Goal: Find specific page/section: Find specific page/section

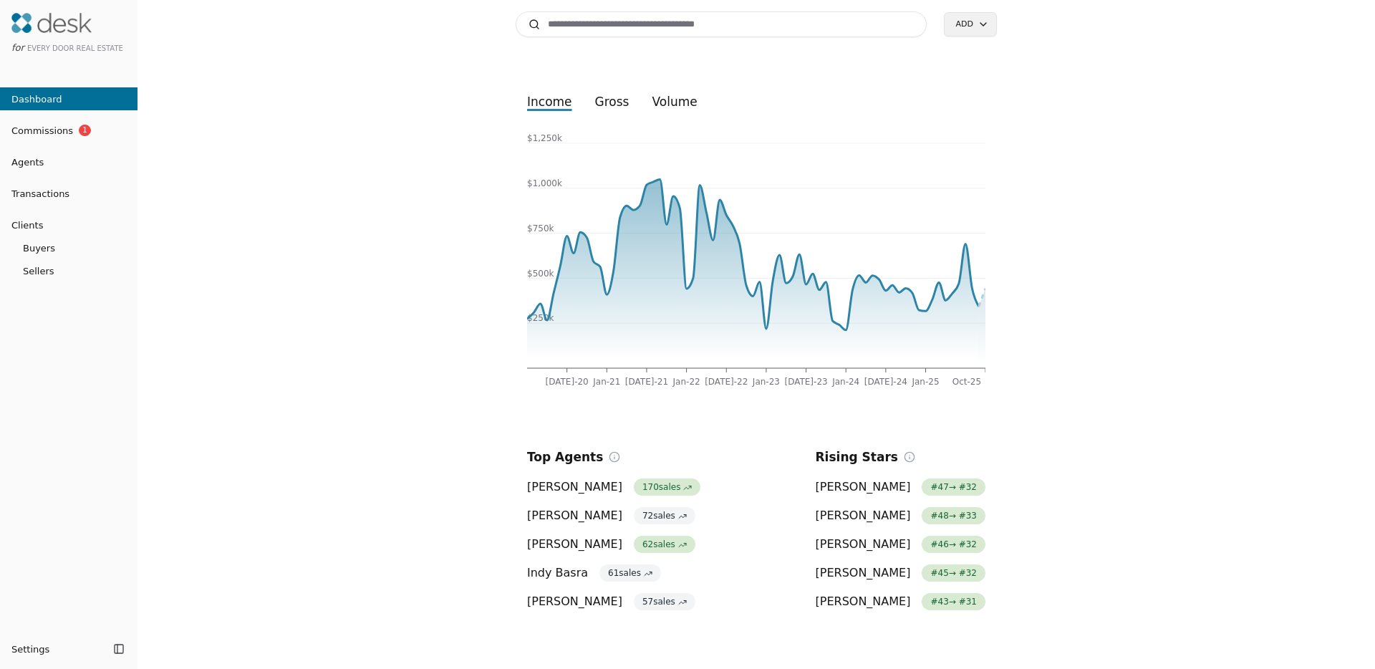
click at [42, 195] on span "Transactions" at bounding box center [34, 193] width 69 height 15
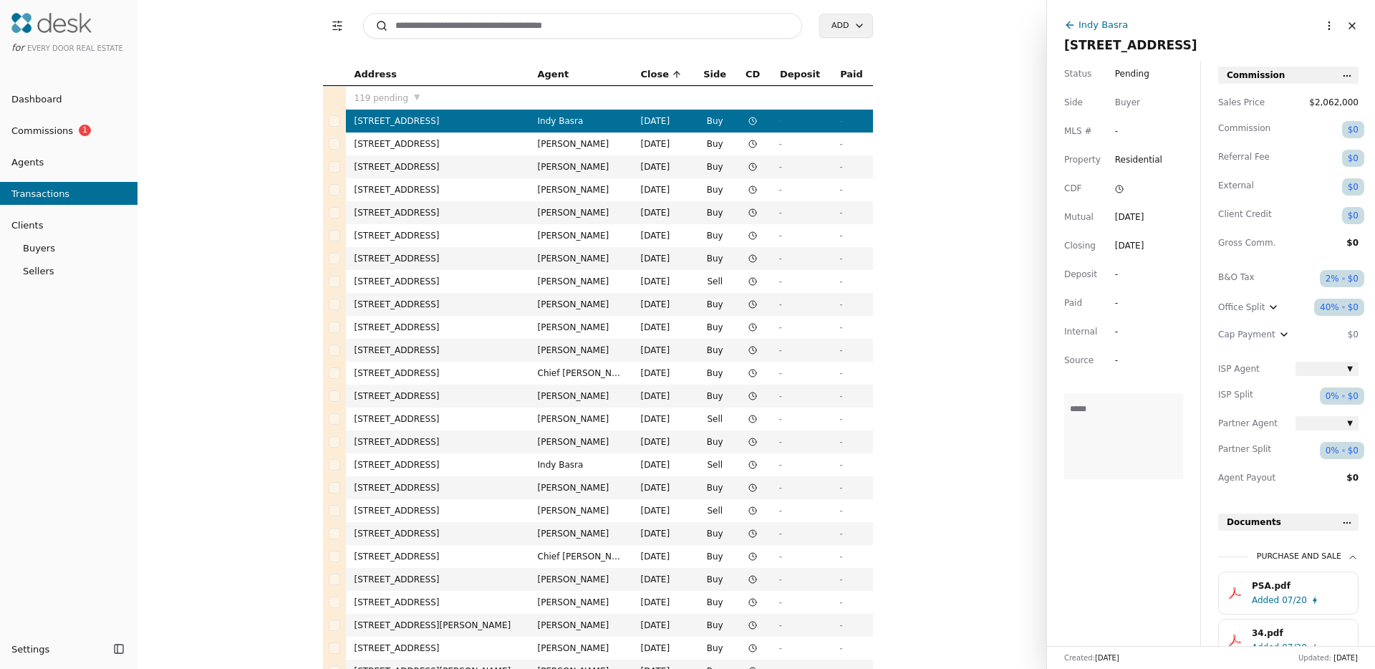
click at [1341, 19] on button "Close" at bounding box center [1352, 25] width 23 height 23
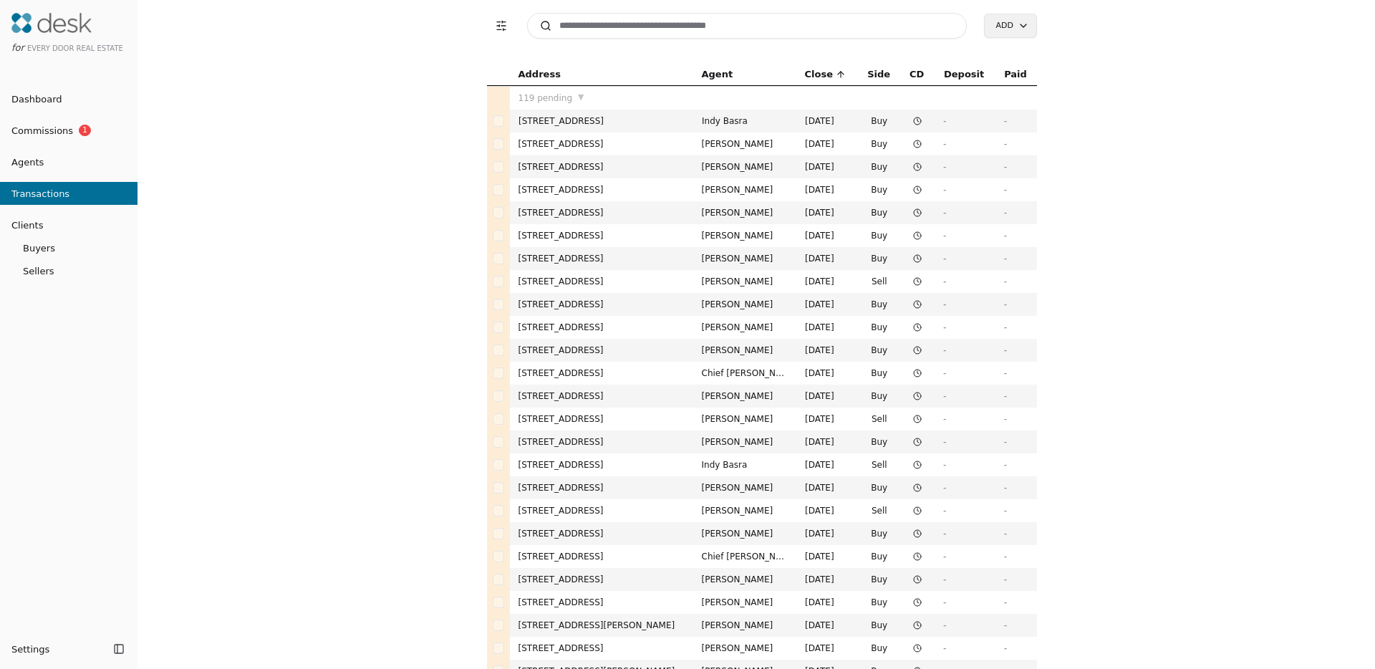
click at [501, 29] on button "Transaction Filters" at bounding box center [501, 25] width 29 height 29
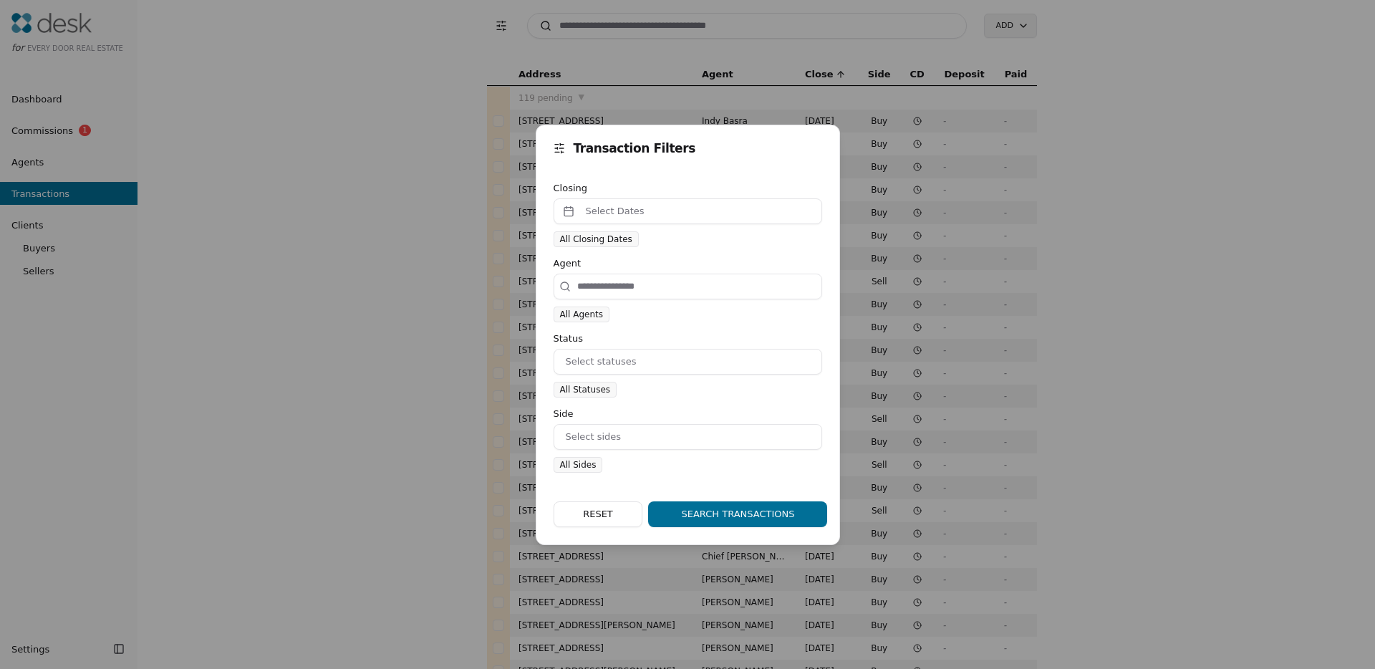
click at [448, 264] on div "Transaction Filters Closing Select Dates All Closing Dates Agent All Agents Sta…" at bounding box center [687, 334] width 1375 height 669
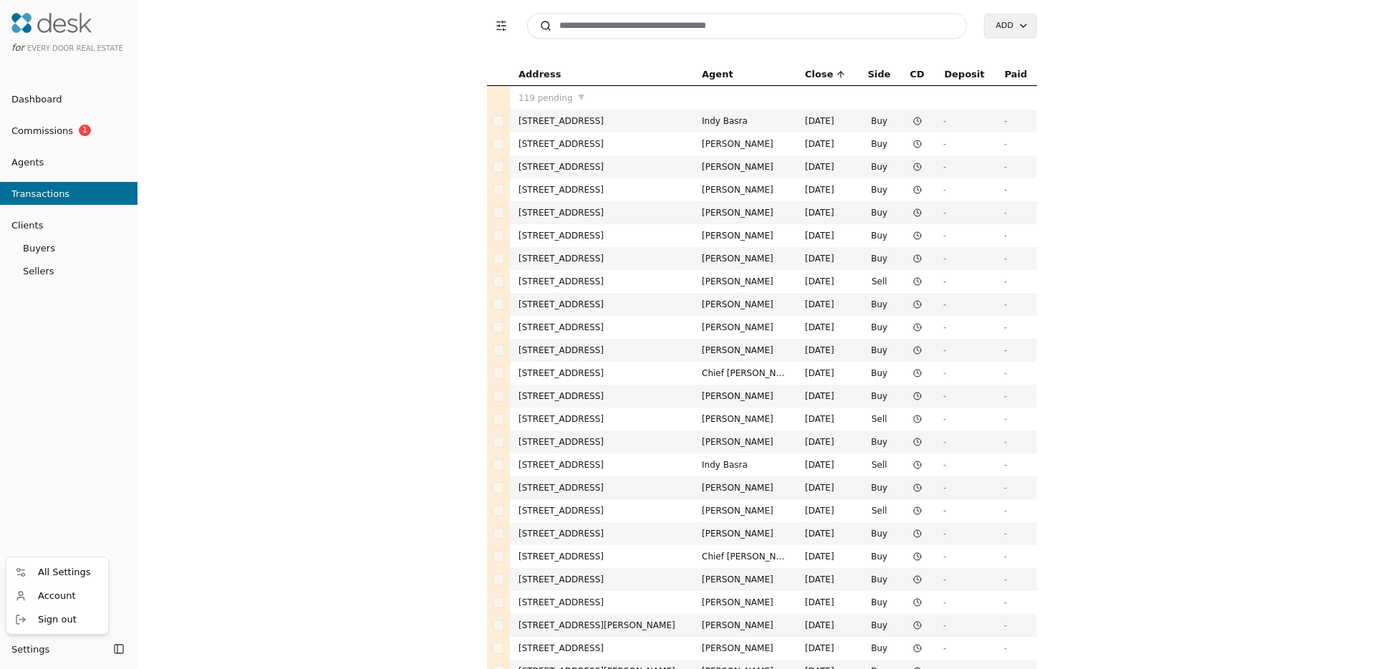
click at [38, 650] on html "for Every Door Real Estate Dashboard Commissions 1 Agents Transactions Clients …" at bounding box center [687, 334] width 1375 height 669
click at [62, 577] on span "All Settings" at bounding box center [64, 571] width 53 height 15
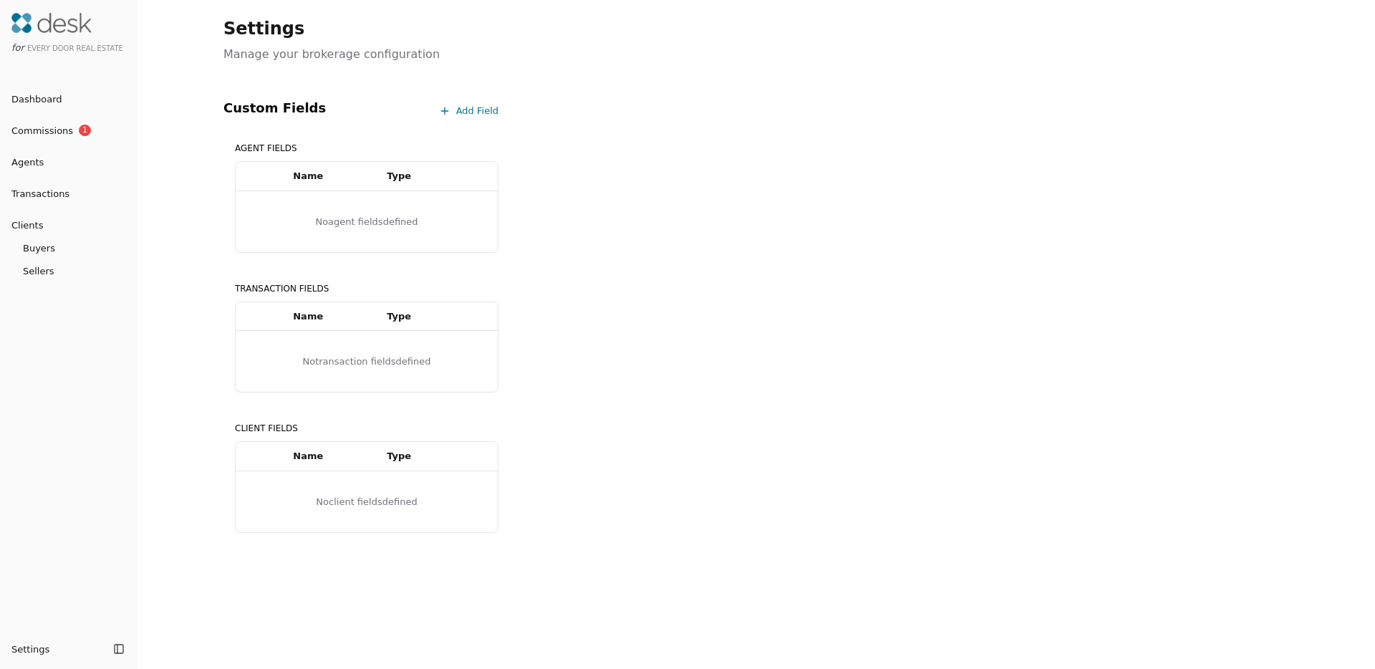
click at [53, 95] on span "Dashboard" at bounding box center [31, 99] width 62 height 15
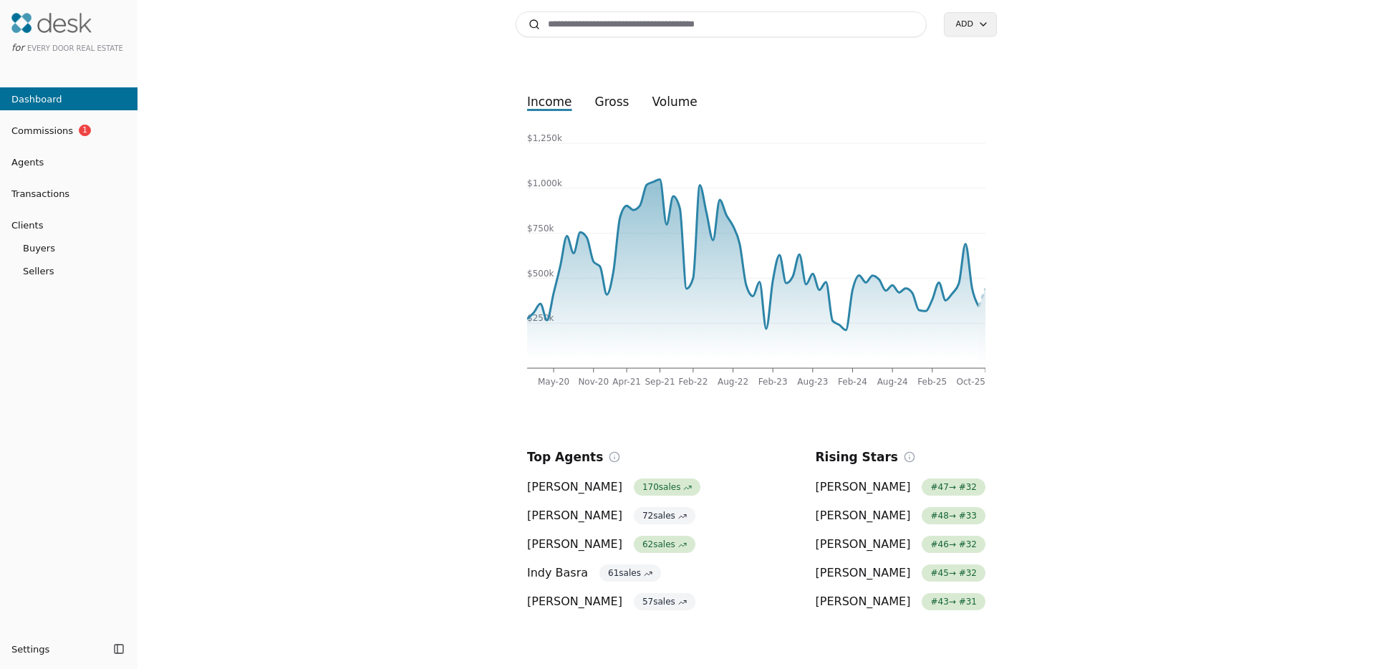
click at [605, 99] on button "gross" at bounding box center [612, 102] width 57 height 26
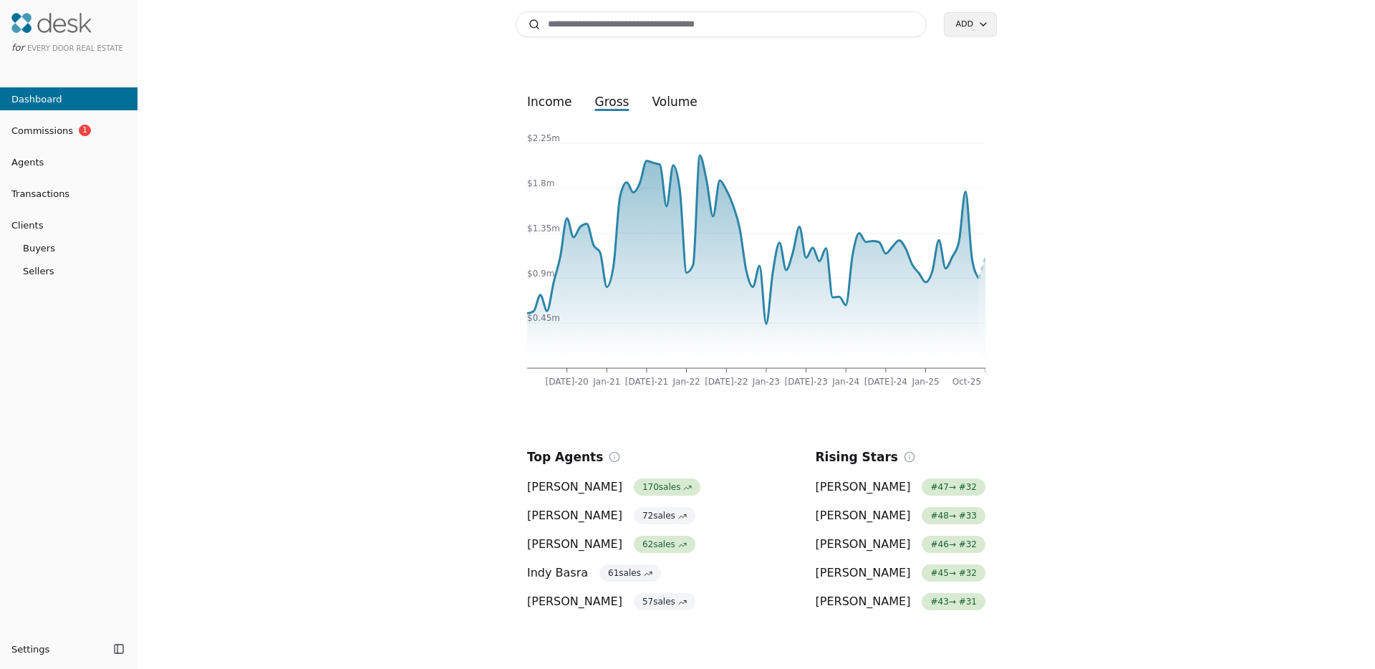
click at [663, 102] on button "volume" at bounding box center [674, 102] width 68 height 26
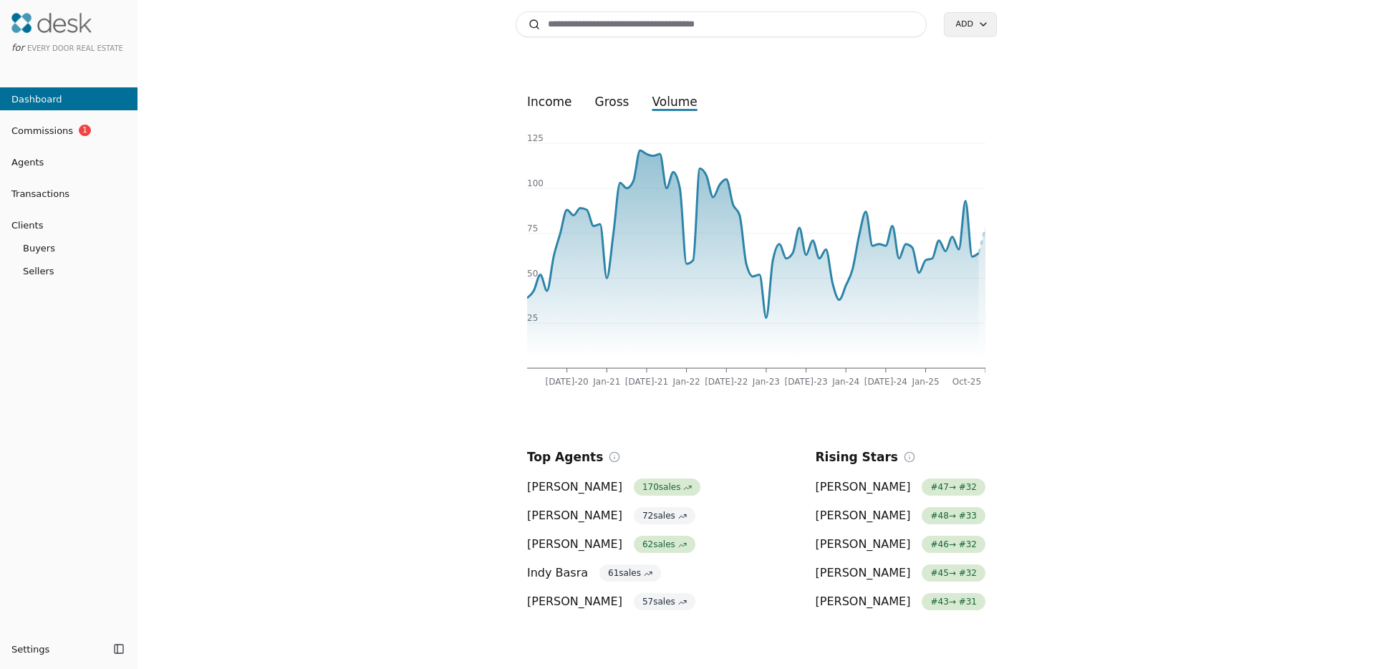
click at [45, 189] on span "Transactions" at bounding box center [34, 193] width 69 height 15
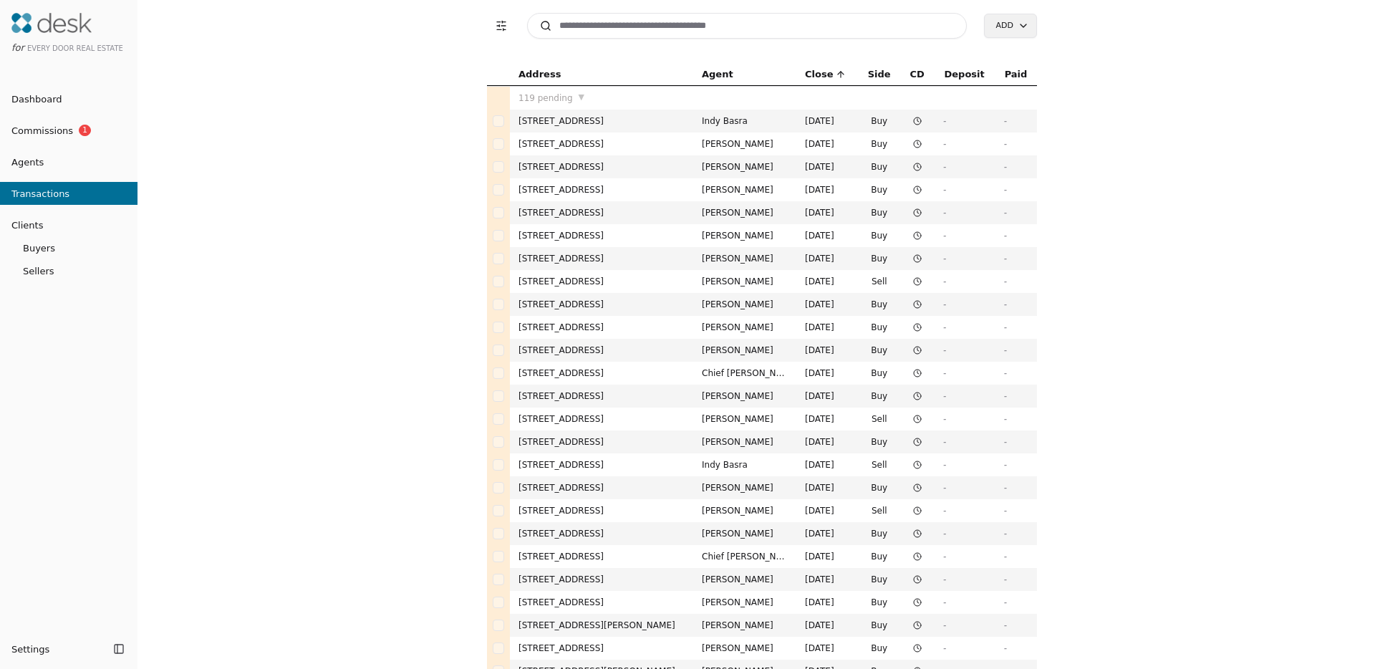
click at [575, 236] on td "[STREET_ADDRESS]" at bounding box center [601, 235] width 183 height 23
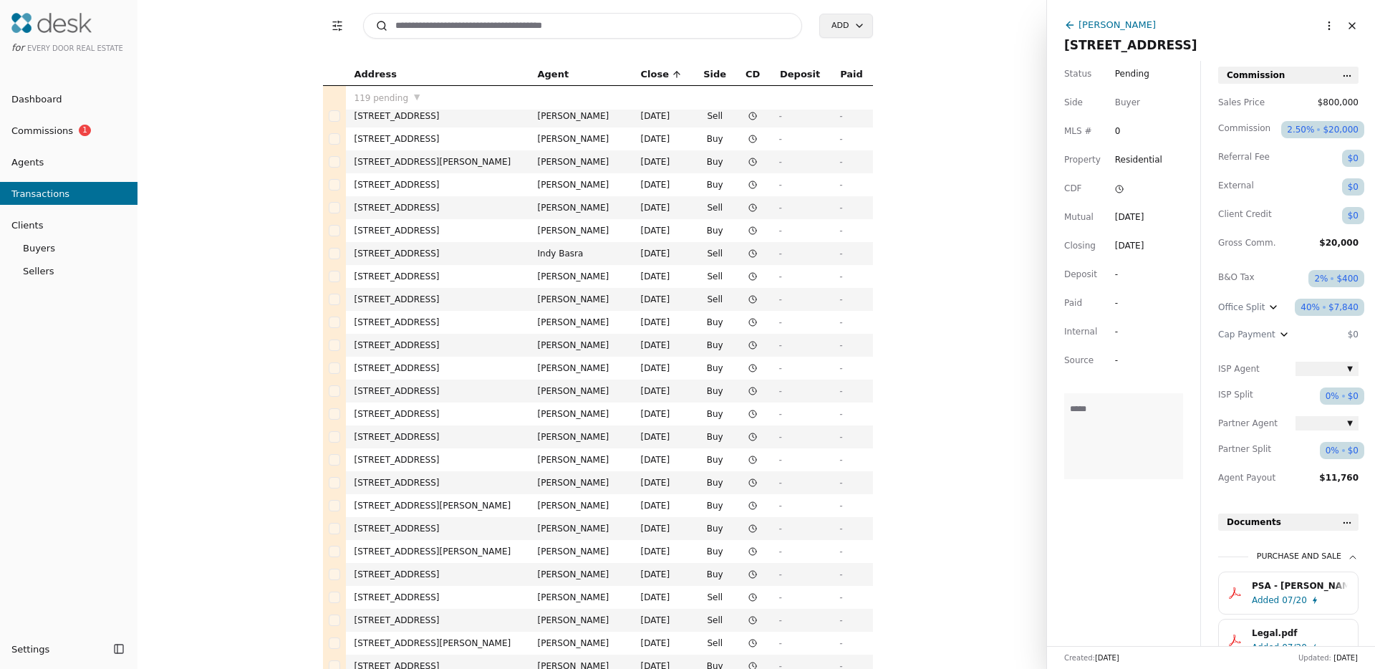
scroll to position [1726, 0]
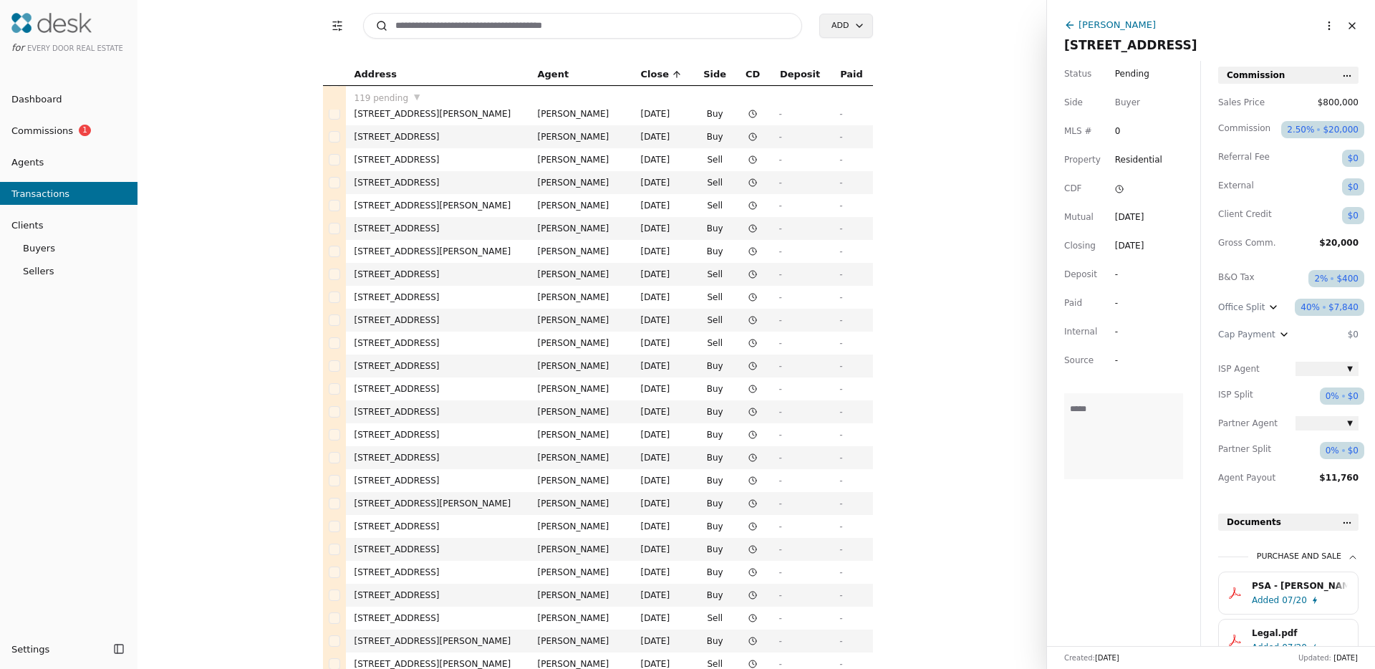
click at [467, 500] on td "[STREET_ADDRESS][PERSON_NAME]" at bounding box center [437, 503] width 183 height 23
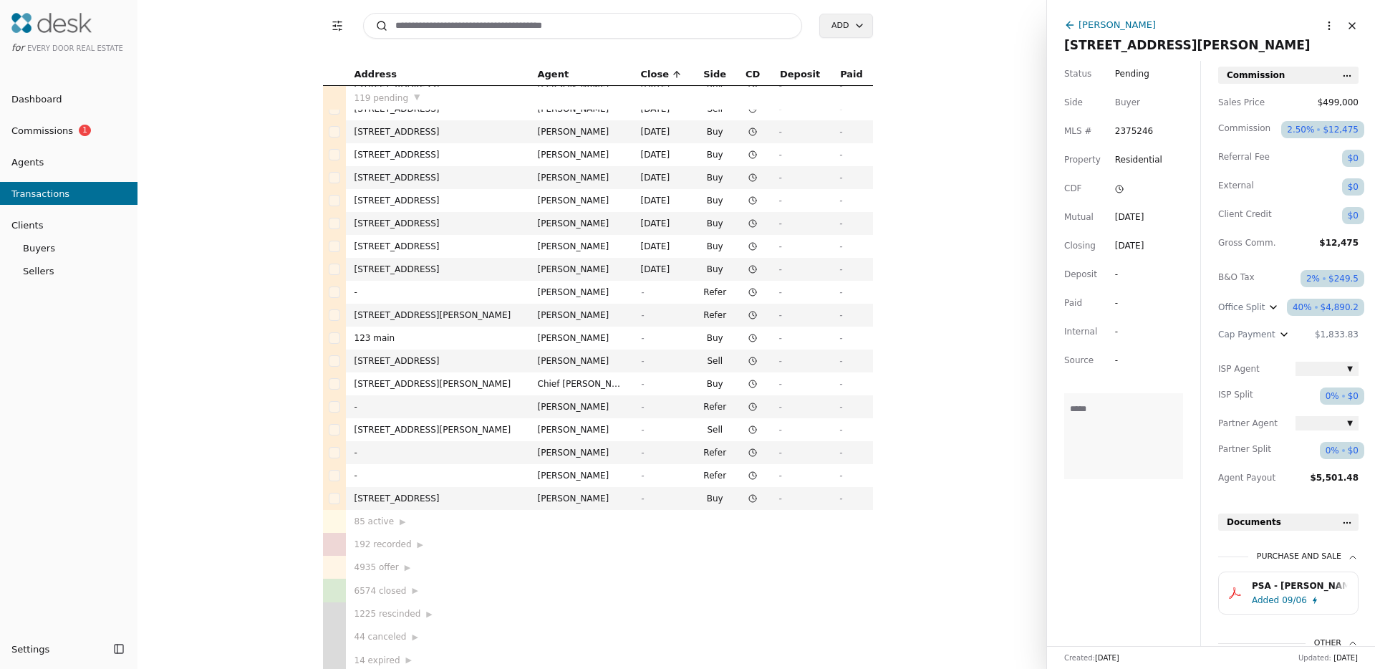
scroll to position [2330, 0]
click at [372, 585] on div "6574 closed ▶" at bounding box center [438, 587] width 166 height 14
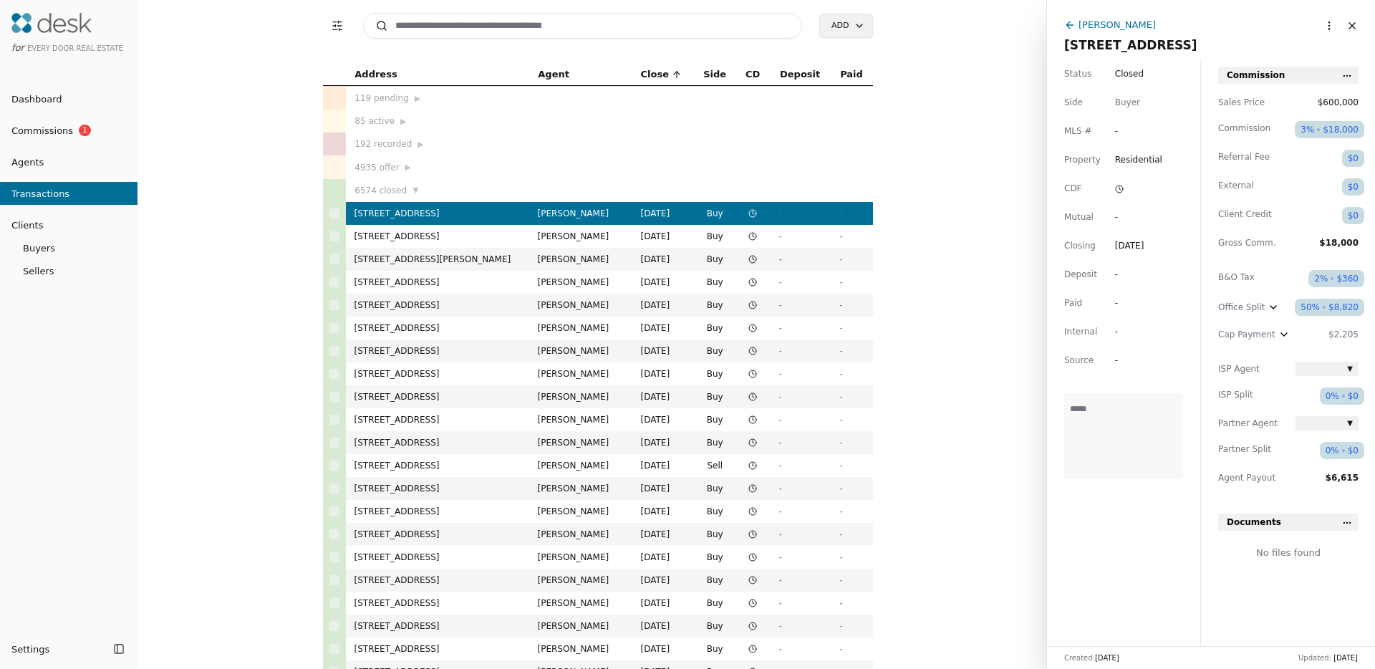
click at [395, 355] on td "[STREET_ADDRESS]" at bounding box center [437, 351] width 183 height 23
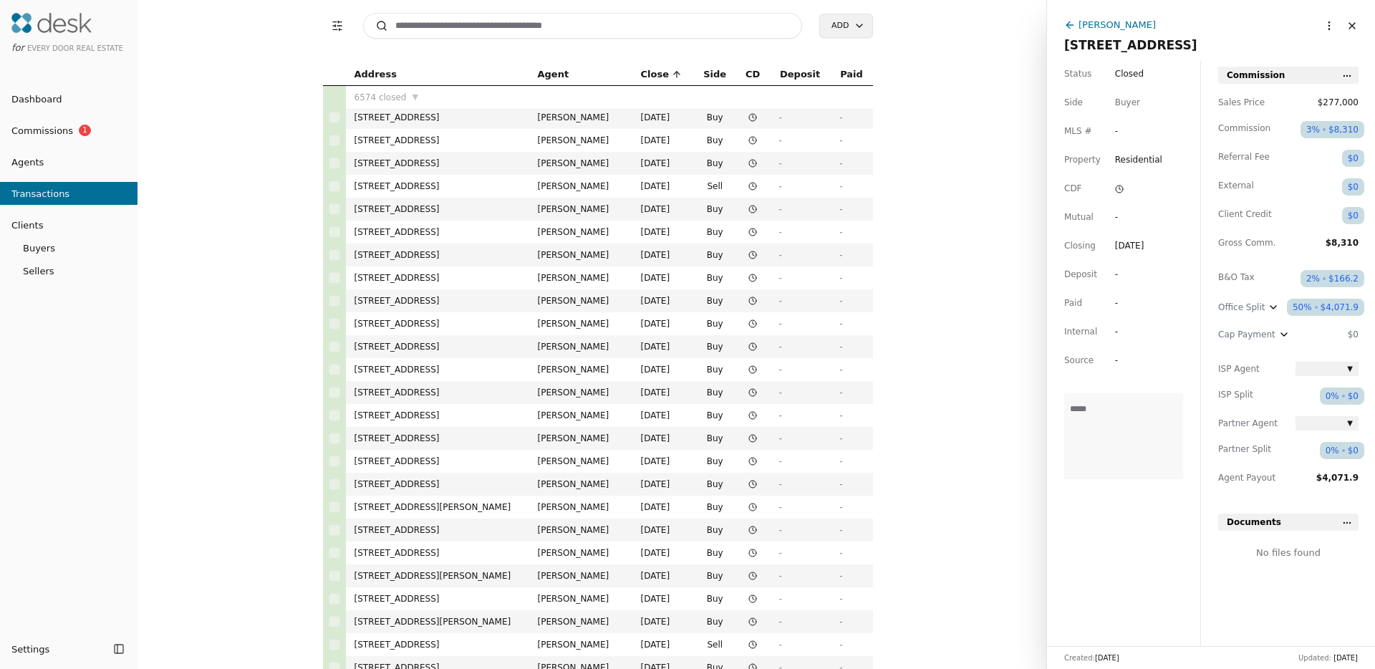
scroll to position [437, 0]
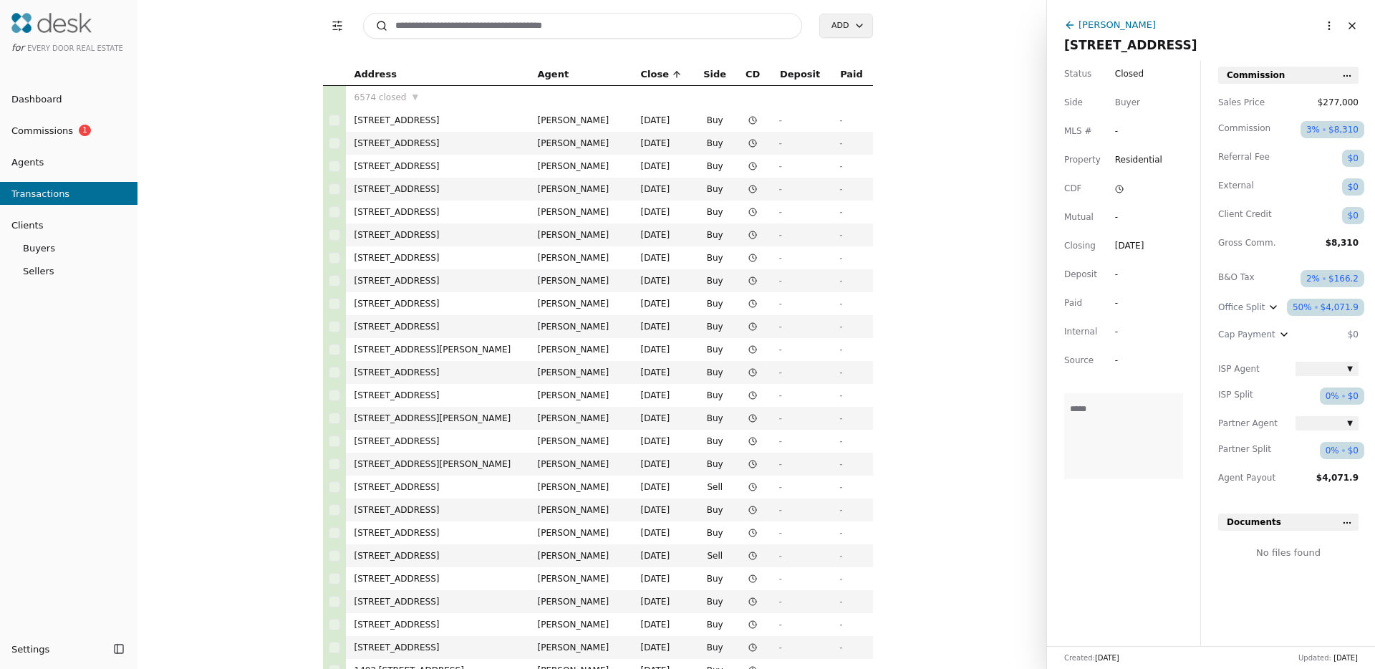
click at [436, 444] on td "[STREET_ADDRESS]" at bounding box center [437, 441] width 183 height 23
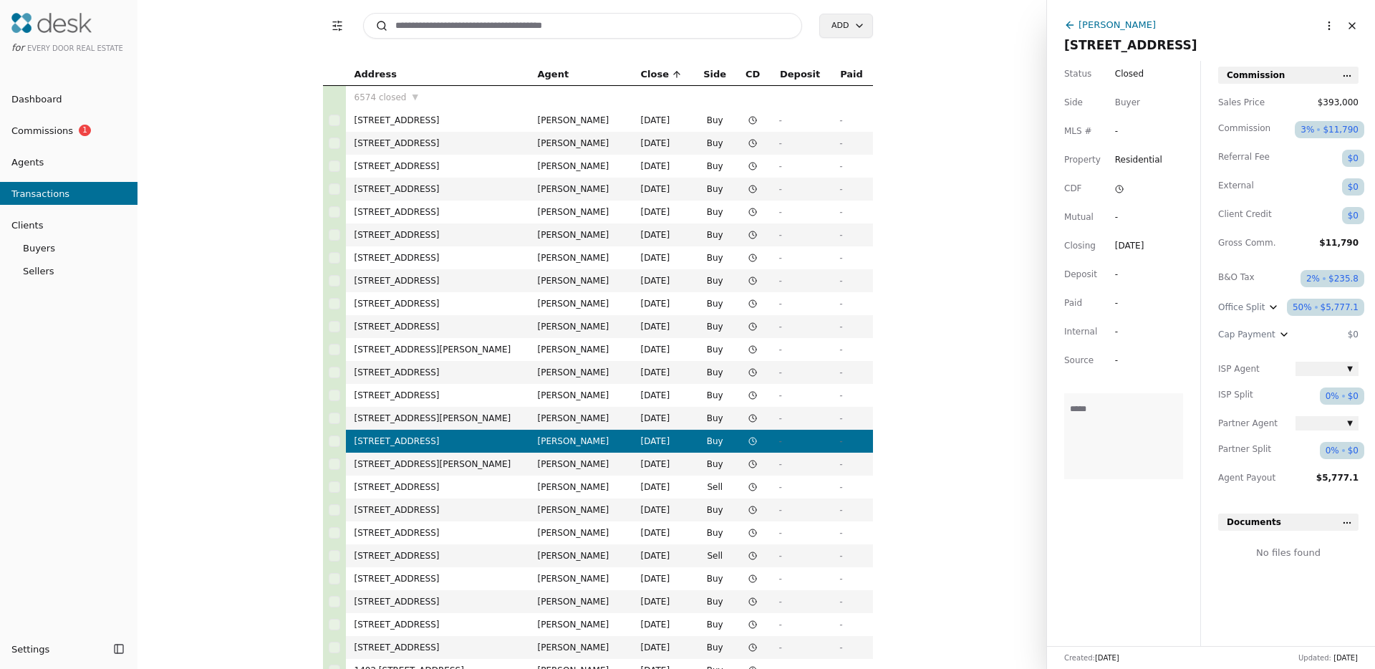
click at [1346, 24] on button "Close" at bounding box center [1352, 25] width 23 height 23
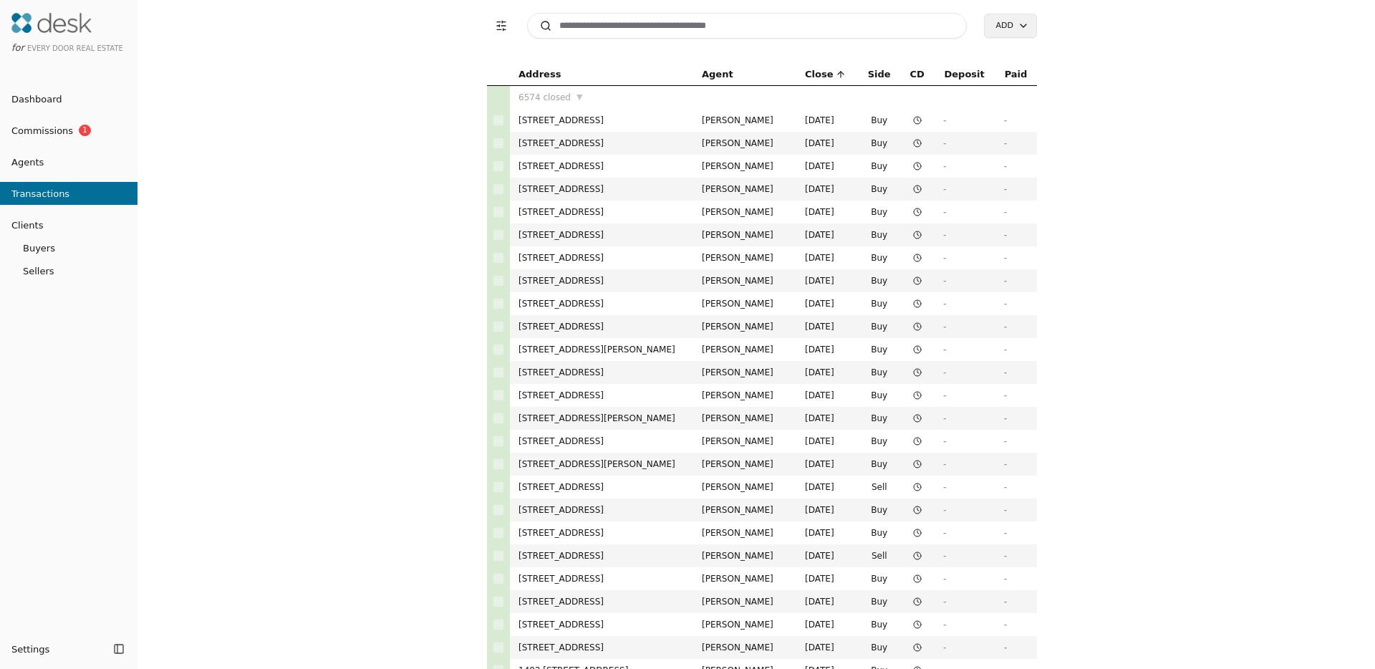
click at [32, 159] on span "Agents" at bounding box center [22, 162] width 44 height 15
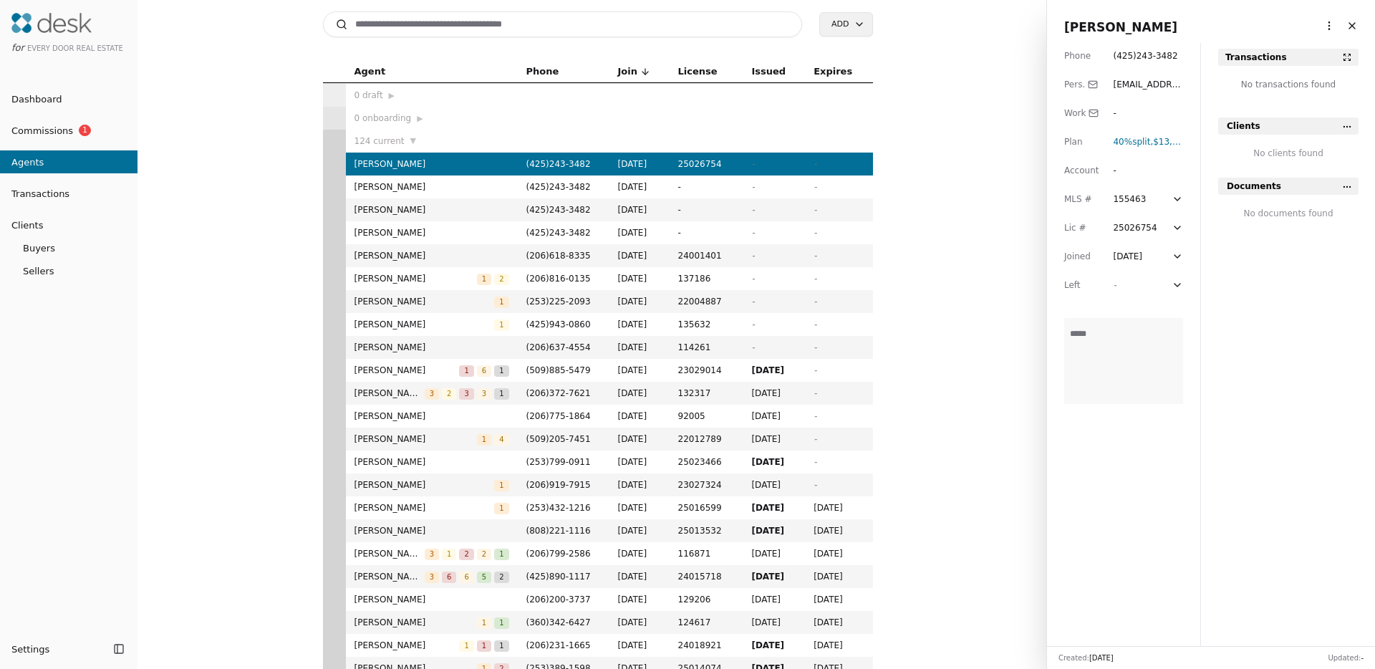
click at [42, 190] on span "Transactions" at bounding box center [34, 193] width 69 height 15
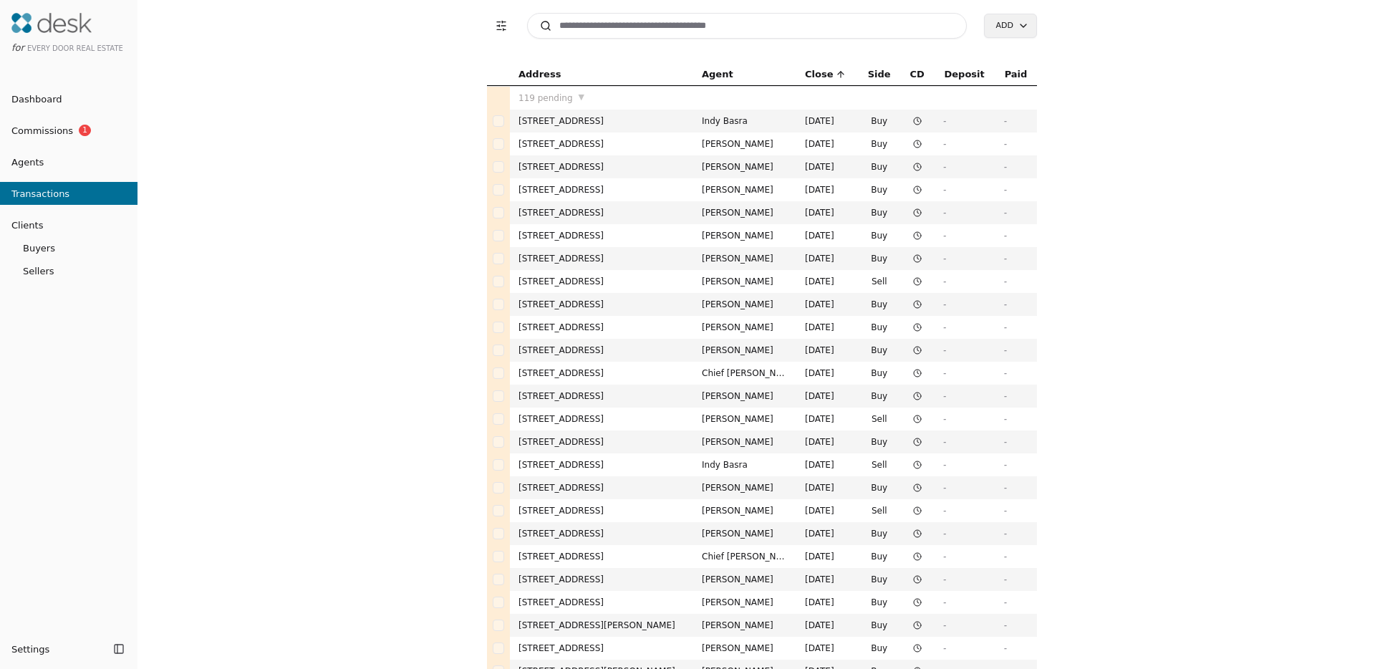
scroll to position [476, 0]
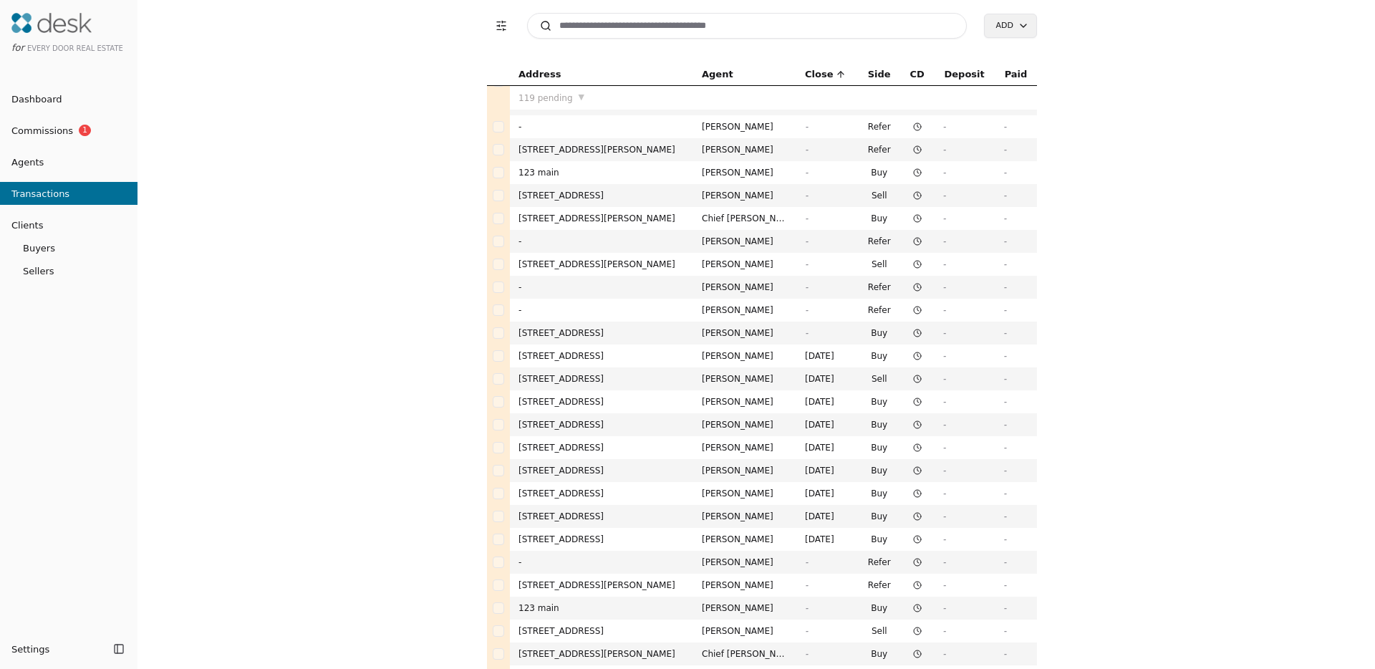
scroll to position [3912, 0]
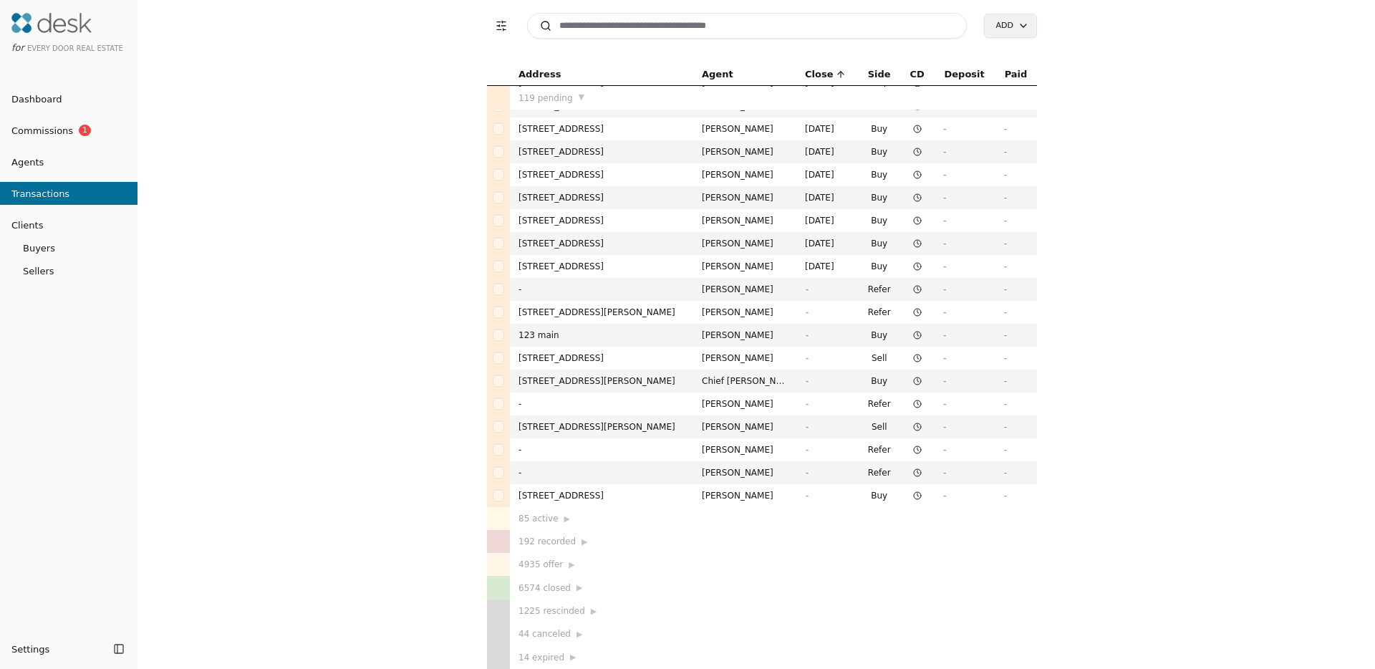
click at [546, 589] on div "6574 closed ▶" at bounding box center [602, 587] width 166 height 14
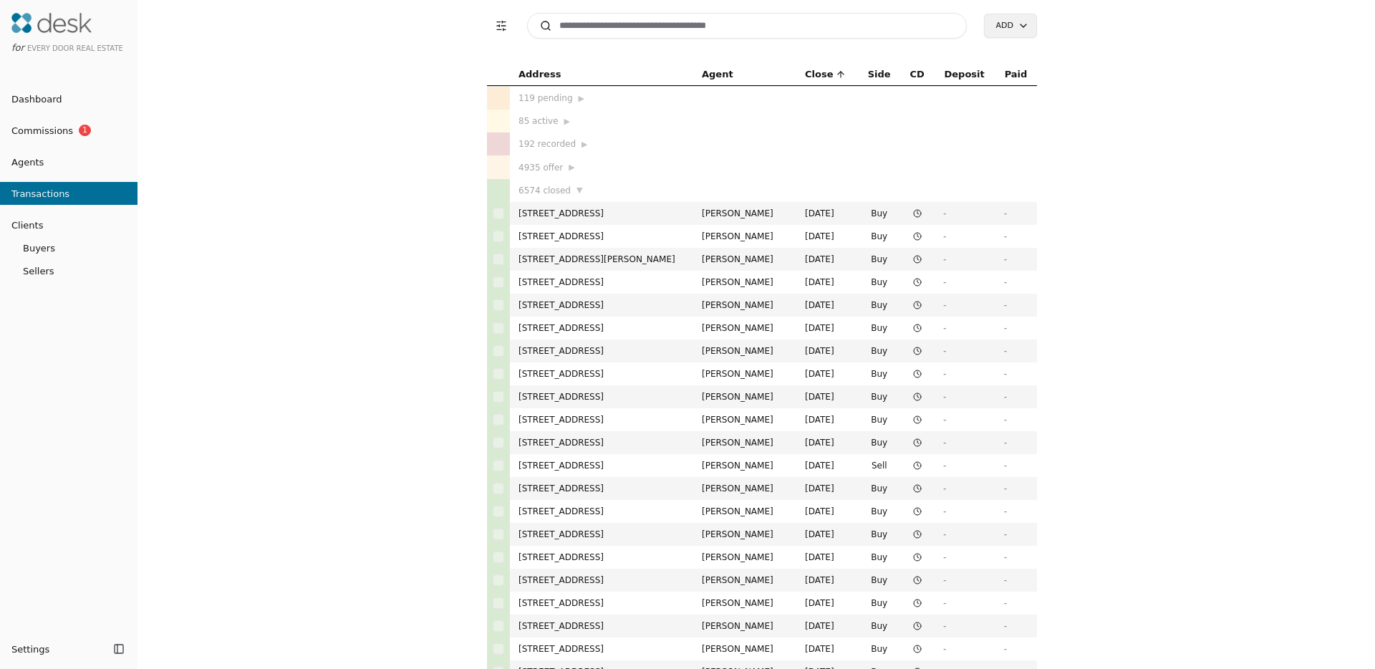
click at [576, 377] on td "[STREET_ADDRESS]" at bounding box center [601, 373] width 183 height 23
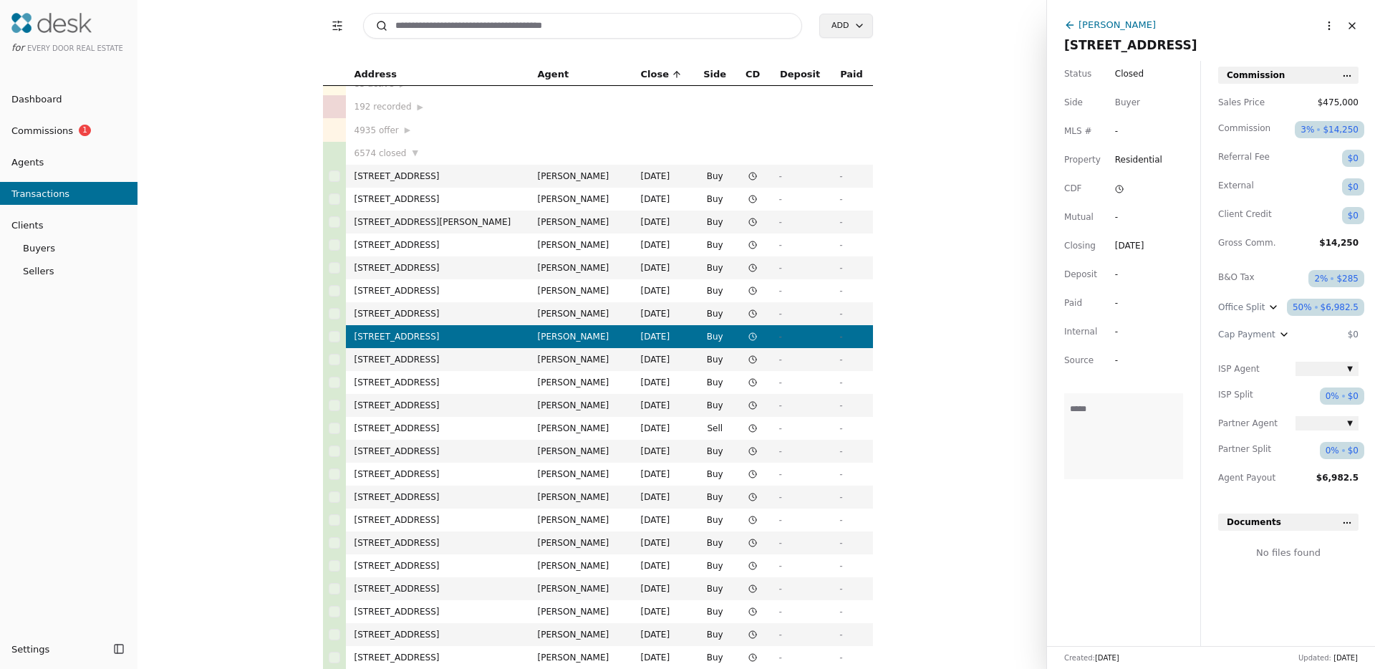
scroll to position [277, 0]
